Goal: Task Accomplishment & Management: Use online tool/utility

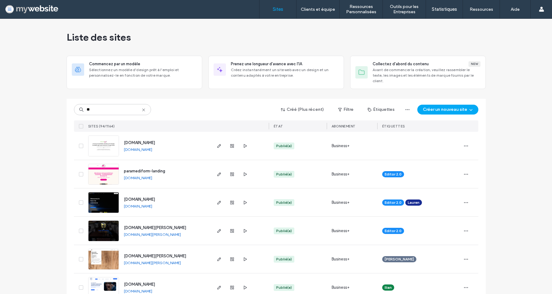
type input "**"
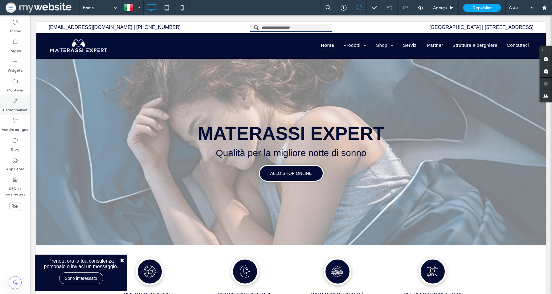
click at [16, 101] on icon at bounding box center [15, 101] width 6 height 6
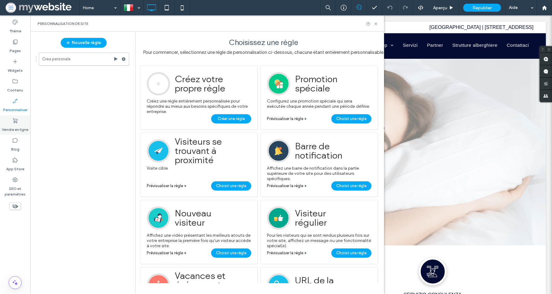
click at [10, 123] on div "Vendre en ligne" at bounding box center [15, 125] width 30 height 20
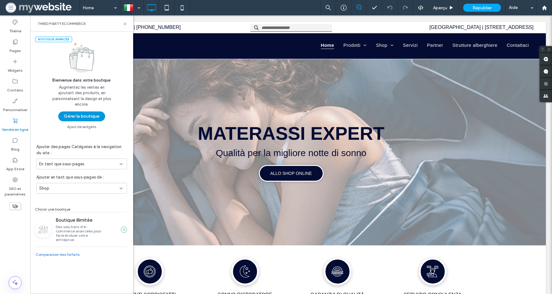
click at [69, 117] on button "Gérer la boutique" at bounding box center [81, 116] width 47 height 10
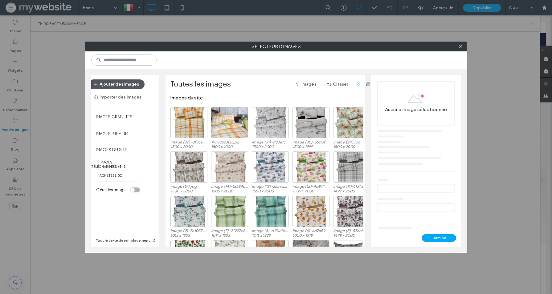
click at [125, 87] on button "Ajouter des images" at bounding box center [116, 84] width 56 height 10
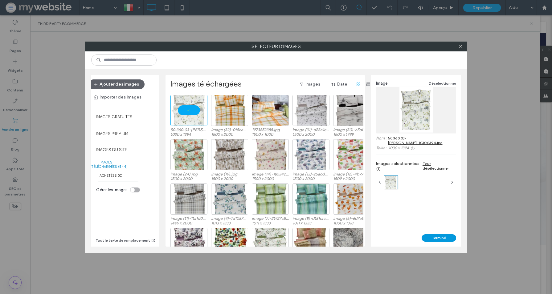
click at [435, 236] on button "Terminé" at bounding box center [438, 237] width 34 height 7
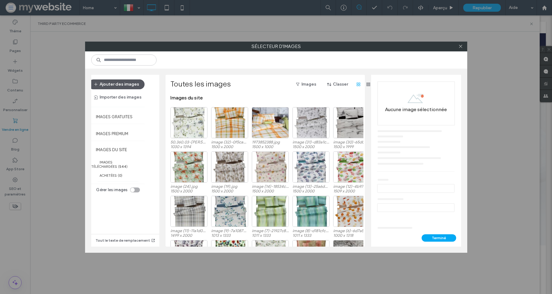
click at [129, 86] on button "Ajouter des images" at bounding box center [116, 84] width 56 height 10
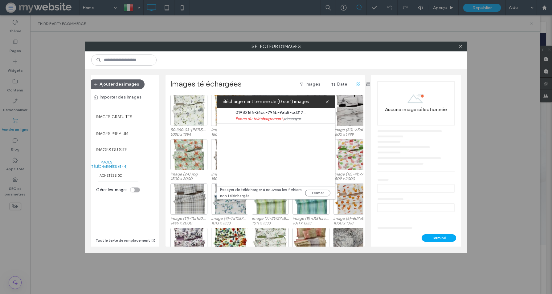
click at [291, 120] on link "réessayer" at bounding box center [292, 119] width 17 height 6
click at [311, 194] on button "Fermer" at bounding box center [317, 193] width 25 height 7
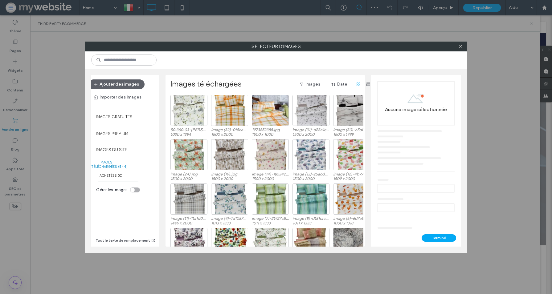
click at [128, 90] on div "Ajouter des images Importer des images" at bounding box center [117, 90] width 59 height 23
click at [185, 107] on div "Sélectionner" at bounding box center [188, 110] width 37 height 31
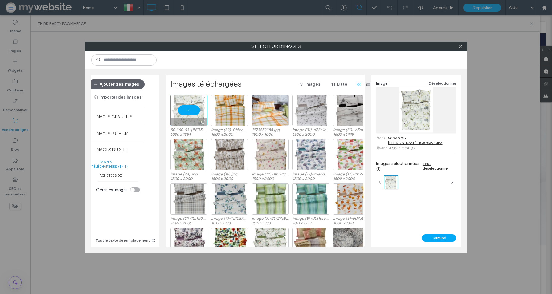
click at [192, 109] on div at bounding box center [188, 110] width 37 height 31
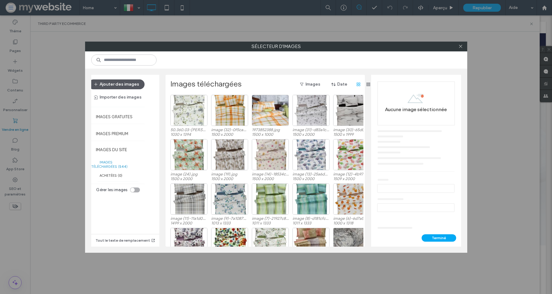
click at [127, 89] on button "Ajouter des images" at bounding box center [116, 84] width 56 height 10
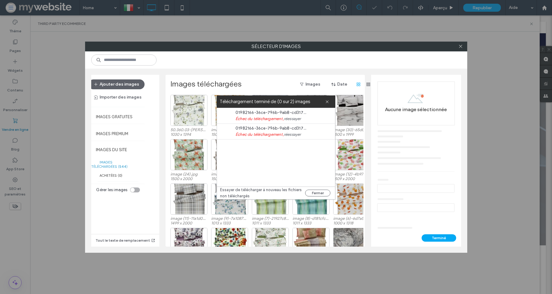
click at [322, 71] on div "Ajouter des images Importer des images Images gratuites Images premium IMAGES D…" at bounding box center [276, 161] width 382 height 184
click at [193, 103] on div "Sélectionner" at bounding box center [188, 110] width 37 height 31
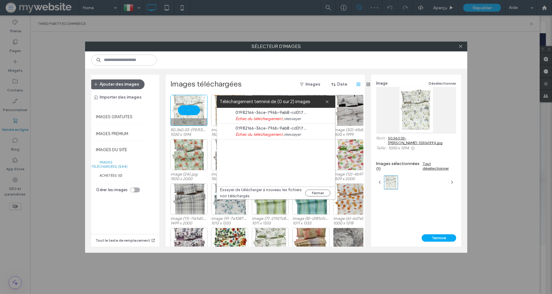
click at [186, 109] on div at bounding box center [188, 110] width 37 height 31
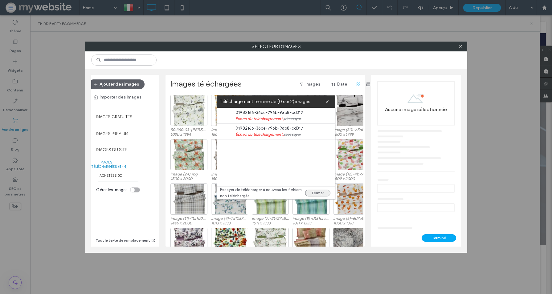
drag, startPoint x: 324, startPoint y: 195, endPoint x: 318, endPoint y: 191, distance: 7.1
click at [323, 195] on button "Fermer" at bounding box center [317, 193] width 25 height 7
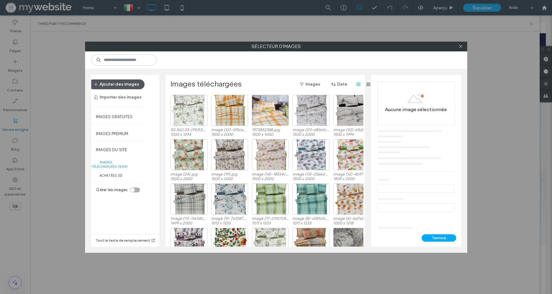
click at [123, 84] on button "Ajouter des images" at bounding box center [116, 84] width 56 height 10
click at [460, 45] on icon at bounding box center [460, 46] width 5 height 5
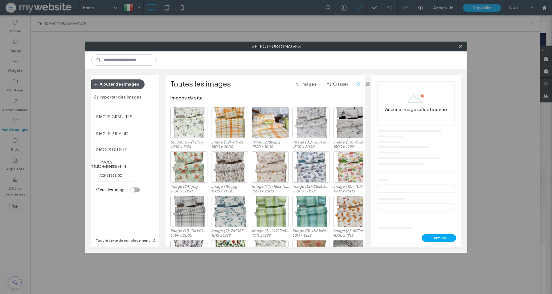
click at [138, 87] on button "Ajouter des images" at bounding box center [116, 84] width 56 height 10
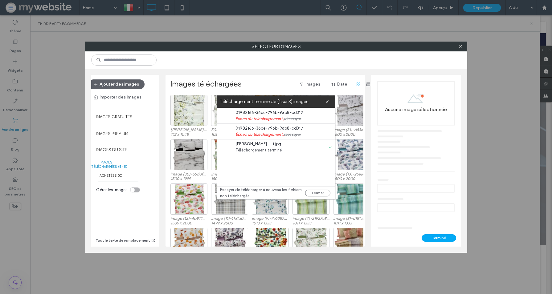
click at [297, 151] on span "Téléchargement terminé" at bounding box center [270, 150] width 71 height 6
click at [319, 193] on button "Fermer" at bounding box center [317, 193] width 25 height 7
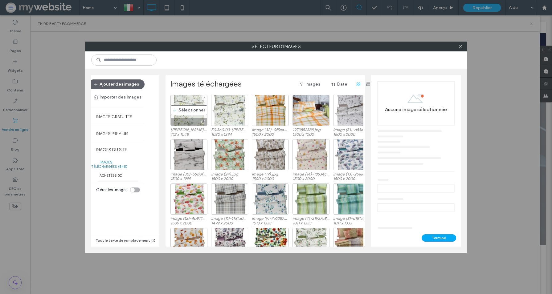
click at [185, 112] on div "Sélectionner" at bounding box center [188, 110] width 37 height 31
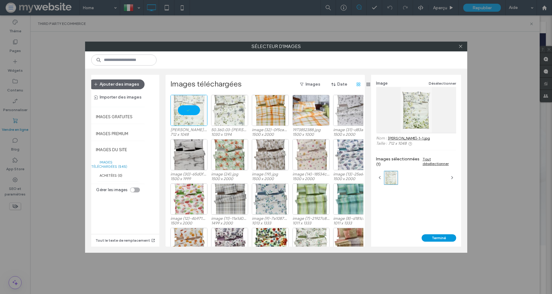
click at [443, 237] on button "Terminé" at bounding box center [438, 237] width 34 height 7
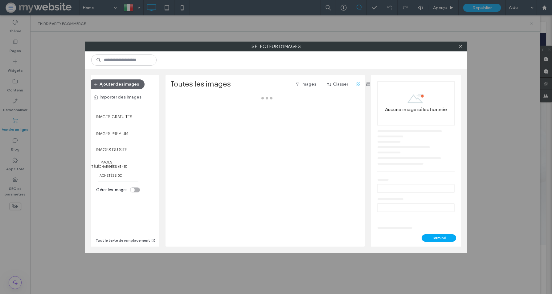
click at [187, 130] on div at bounding box center [266, 171] width 193 height 152
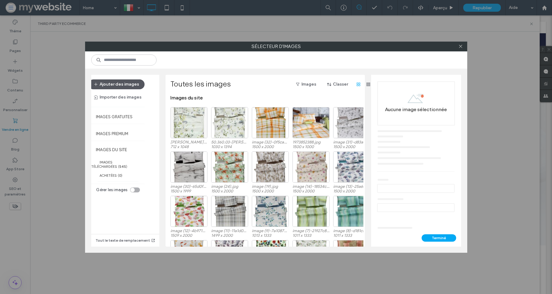
click at [129, 85] on button "Ajouter des images" at bounding box center [116, 84] width 56 height 10
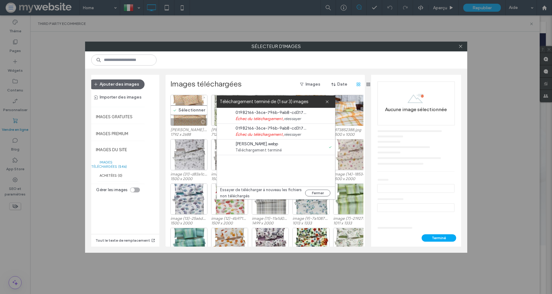
click at [185, 113] on div "Sélectionner" at bounding box center [188, 110] width 37 height 31
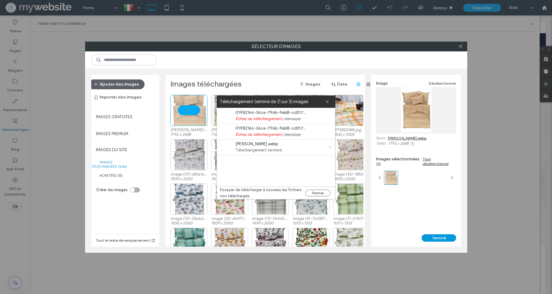
click at [427, 237] on button "Terminé" at bounding box center [438, 237] width 34 height 7
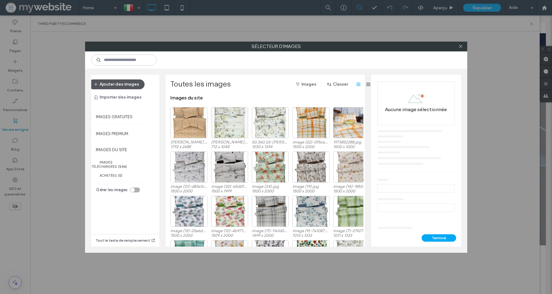
click at [100, 87] on button "Ajouter des images" at bounding box center [116, 84] width 56 height 10
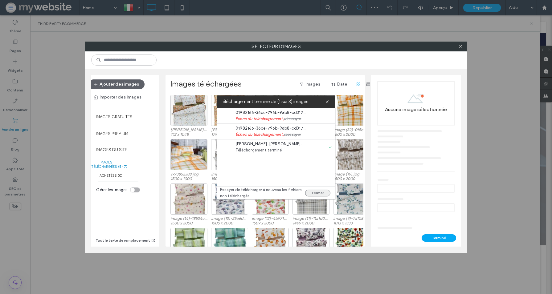
click at [310, 196] on div "Essayer de télécharger à nouveau les fichiers non téléchargés Fermer" at bounding box center [276, 193] width 118 height 13
click at [311, 194] on button "Fermer" at bounding box center [317, 193] width 25 height 7
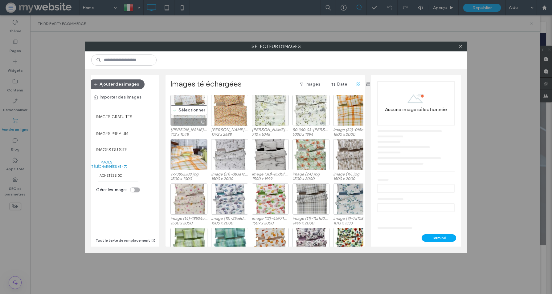
click at [181, 113] on div "Sélectionner" at bounding box center [188, 110] width 37 height 31
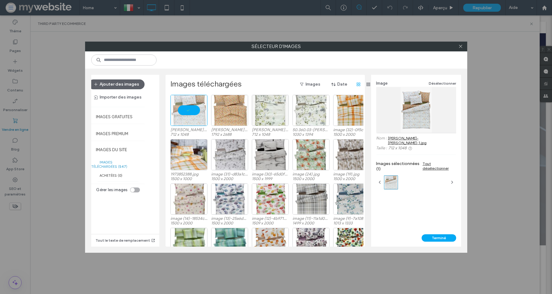
drag, startPoint x: 455, startPoint y: 242, endPoint x: 449, endPoint y: 235, distance: 9.0
click at [455, 241] on div "Terminé" at bounding box center [416, 240] width 90 height 12
click at [449, 235] on button "Terminé" at bounding box center [438, 237] width 34 height 7
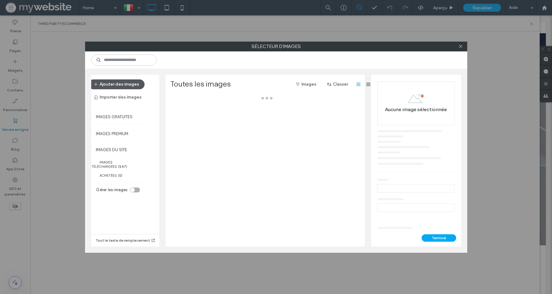
click at [125, 86] on button "Ajouter des images" at bounding box center [116, 84] width 56 height 10
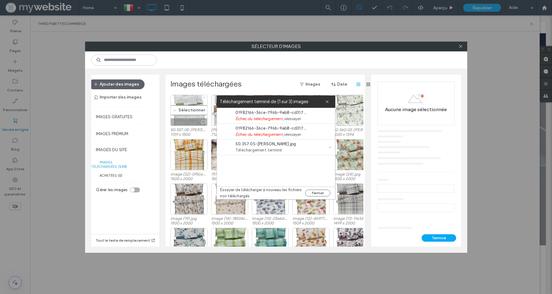
click at [193, 113] on div "Sélectionner" at bounding box center [188, 110] width 37 height 31
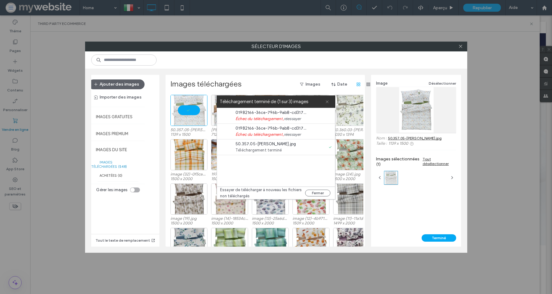
click at [325, 103] on icon at bounding box center [327, 102] width 4 height 4
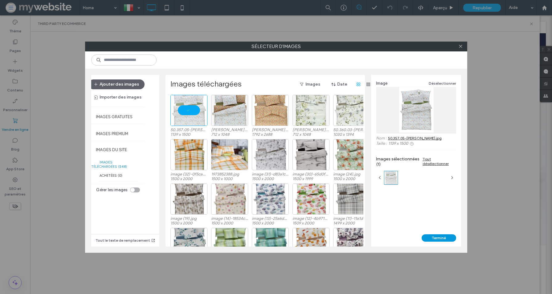
click at [443, 239] on button "Terminé" at bounding box center [438, 237] width 34 height 7
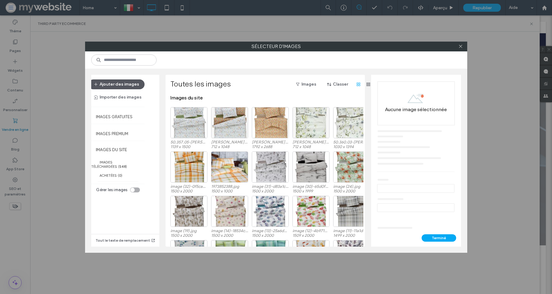
click at [127, 83] on button "Ajouter des images" at bounding box center [116, 84] width 56 height 10
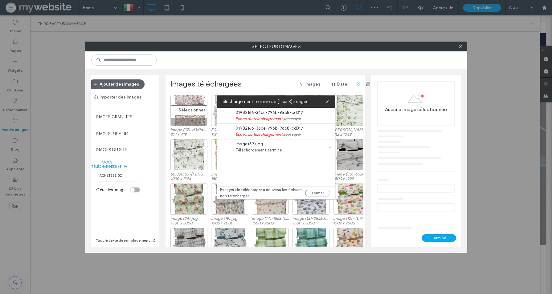
click at [186, 115] on div "Sélectionner" at bounding box center [188, 110] width 37 height 31
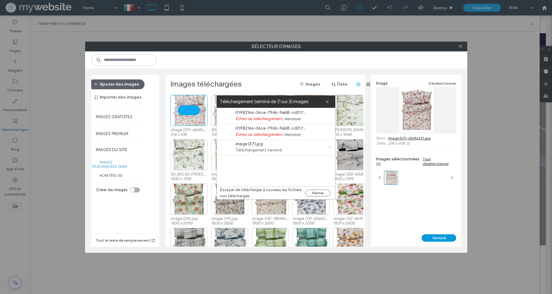
click at [432, 240] on button "Terminé" at bounding box center [438, 237] width 34 height 7
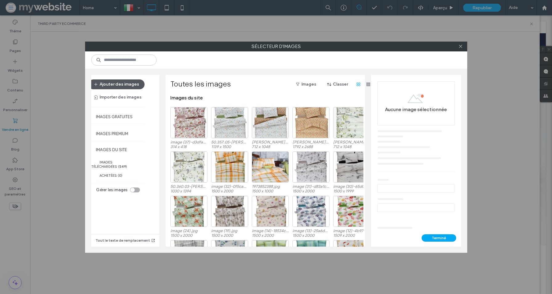
click at [123, 86] on button "Ajouter des images" at bounding box center [116, 84] width 56 height 10
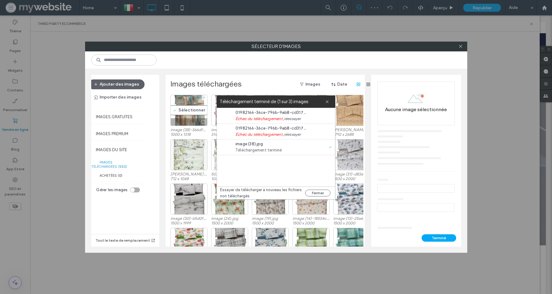
click at [192, 104] on div "Sélectionner" at bounding box center [188, 110] width 37 height 31
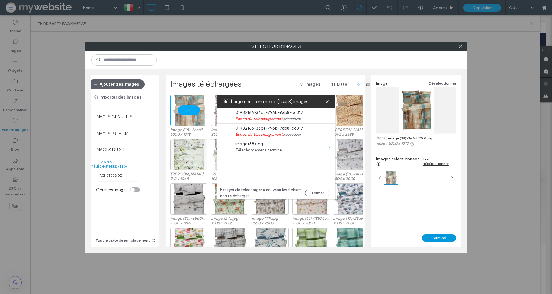
click at [432, 234] on button "Terminé" at bounding box center [438, 237] width 34 height 7
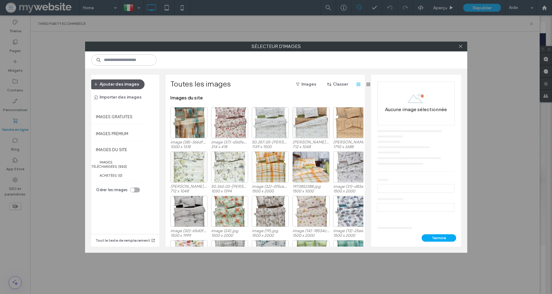
click at [131, 83] on button "Ajouter des images" at bounding box center [116, 84] width 56 height 10
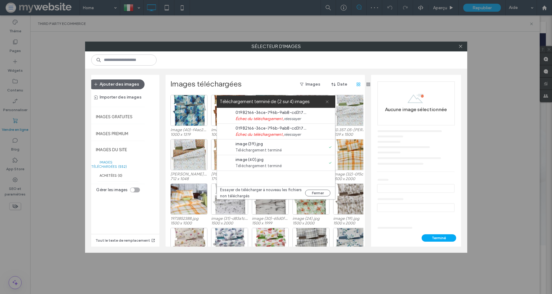
click at [326, 99] on span at bounding box center [327, 101] width 4 height 12
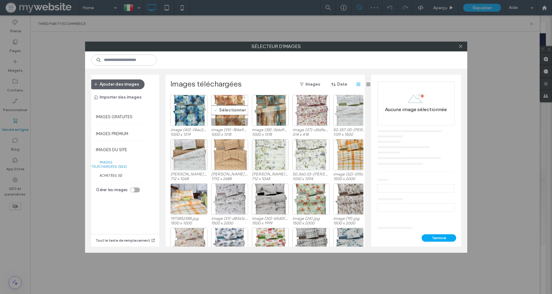
click at [215, 110] on div "Sélectionner" at bounding box center [229, 110] width 37 height 31
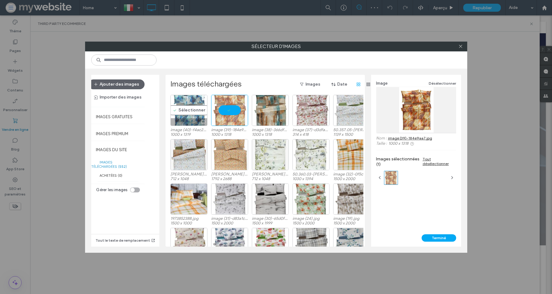
click at [185, 116] on div "Sélectionner" at bounding box center [188, 110] width 37 height 31
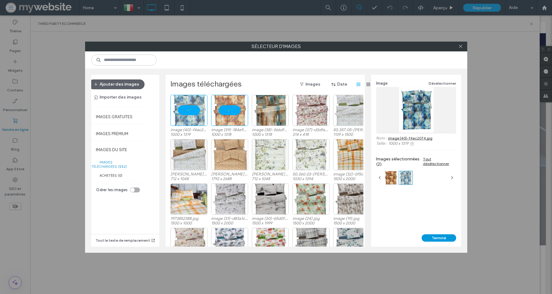
click at [438, 235] on button "Terminé" at bounding box center [438, 237] width 34 height 7
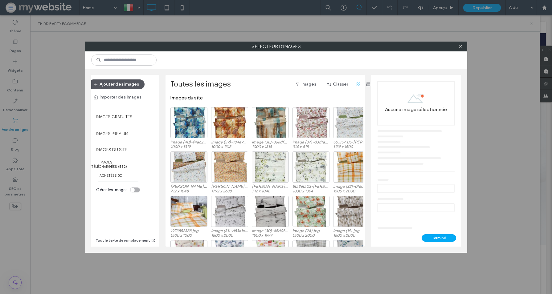
click at [127, 85] on button "Ajouter des images" at bounding box center [116, 84] width 56 height 10
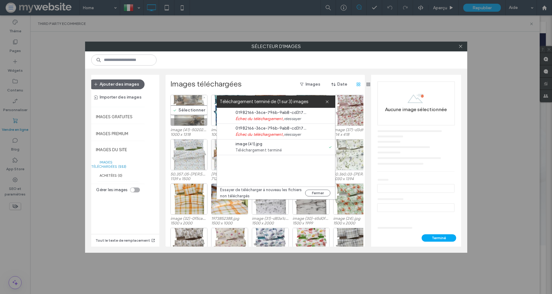
click at [188, 111] on div "Sélectionner" at bounding box center [188, 110] width 37 height 31
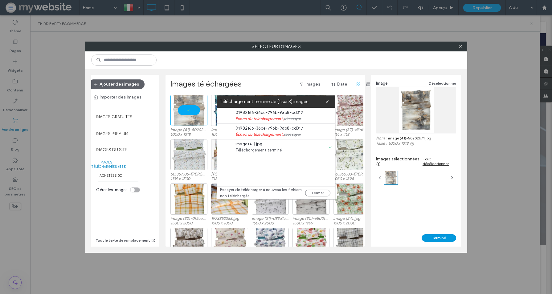
click at [432, 238] on button "Terminé" at bounding box center [438, 237] width 34 height 7
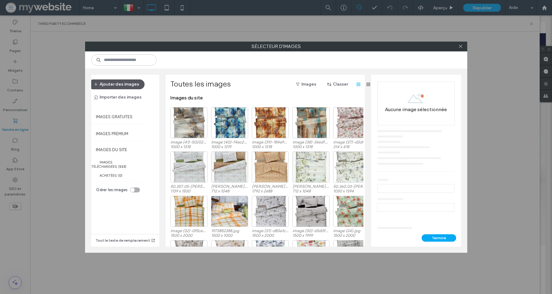
click at [129, 86] on button "Ajouter des images" at bounding box center [116, 84] width 56 height 10
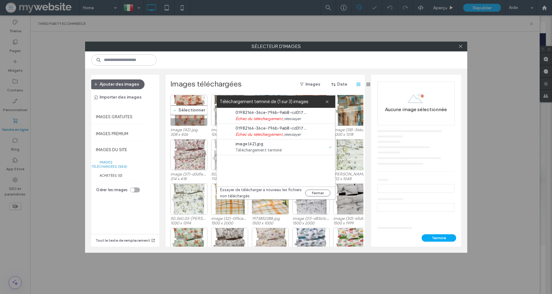
click at [186, 111] on div "Sélectionner" at bounding box center [188, 110] width 37 height 31
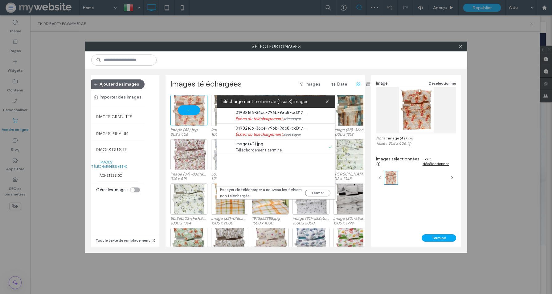
click at [271, 81] on div "Images téléchargées Images Date" at bounding box center [271, 84] width 203 height 10
click at [425, 233] on div "Image Désélectionner Nom : image (42).jpg Taille : 308 x 406 Images sélectionné…" at bounding box center [416, 155] width 90 height 160
click at [430, 234] on button "Terminé" at bounding box center [438, 237] width 34 height 7
